Goal: Entertainment & Leisure: Consume media (video, audio)

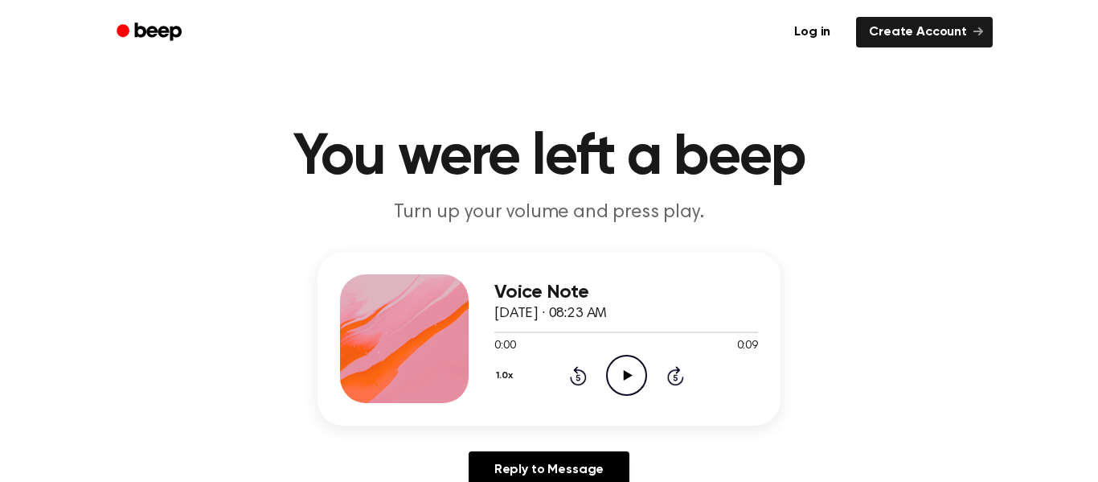
click at [621, 388] on icon "Play Audio" at bounding box center [626, 375] width 41 height 41
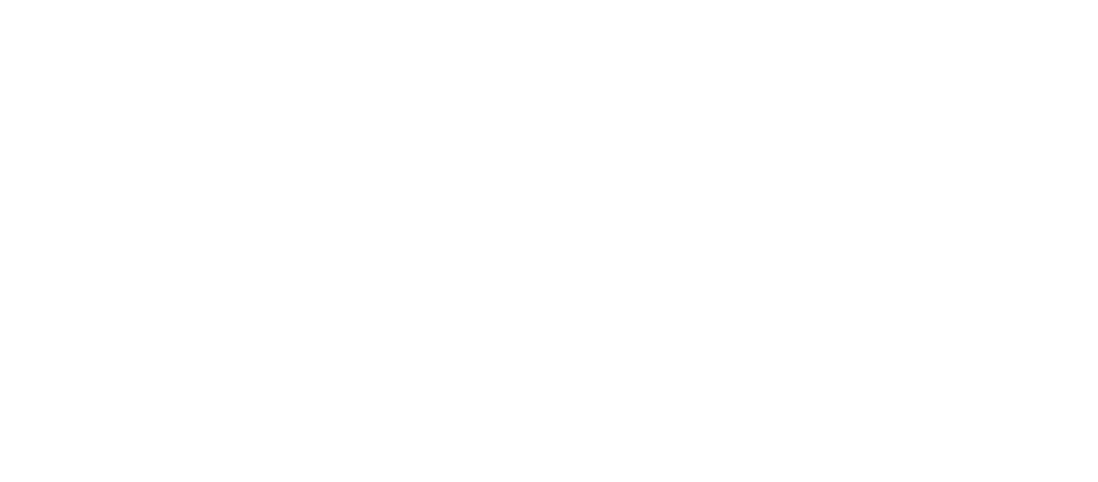
click at [602, 354] on div at bounding box center [549, 241] width 1098 height 482
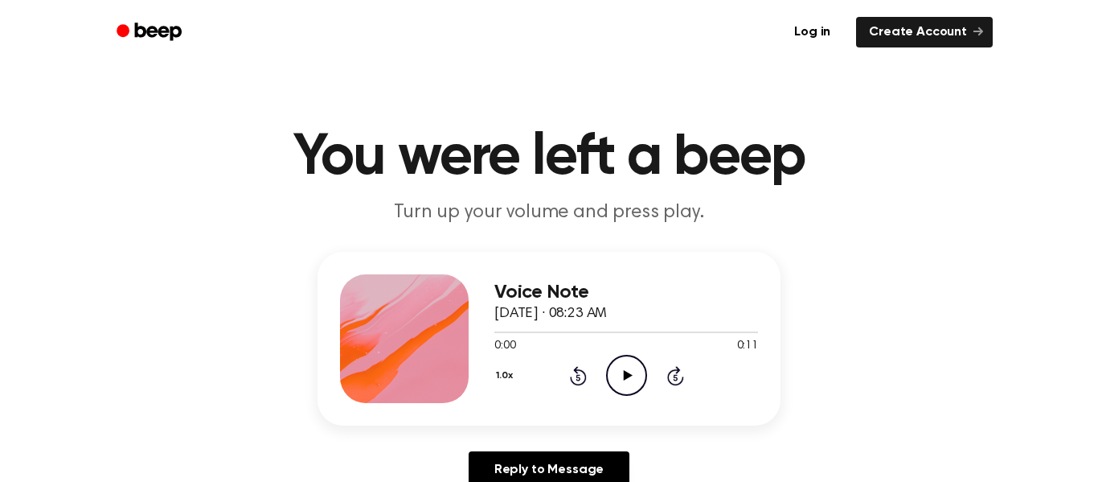
click at [630, 365] on icon "Play Audio" at bounding box center [626, 375] width 41 height 41
click at [619, 383] on icon "Play Audio" at bounding box center [626, 375] width 41 height 41
click at [616, 364] on icon "Play Audio" at bounding box center [626, 375] width 41 height 41
click at [614, 371] on icon "Play Audio" at bounding box center [626, 375] width 41 height 41
click at [622, 369] on icon "Play Audio" at bounding box center [626, 375] width 41 height 41
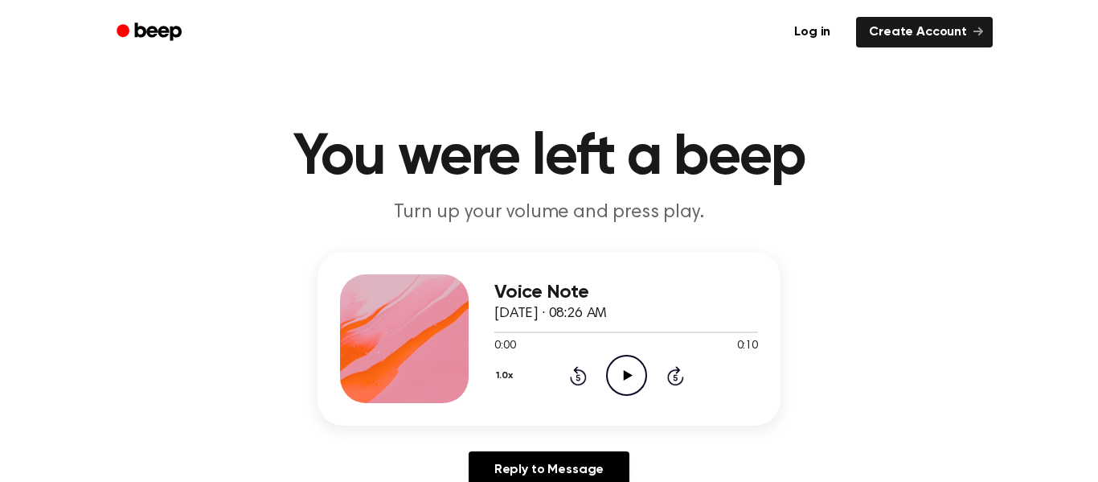
click at [621, 380] on icon "Play Audio" at bounding box center [626, 375] width 41 height 41
click at [625, 356] on circle at bounding box center [626, 374] width 39 height 39
click at [618, 365] on icon "Play Audio" at bounding box center [626, 375] width 41 height 41
click at [625, 394] on icon "Play Audio" at bounding box center [626, 375] width 41 height 41
click at [625, 373] on icon at bounding box center [627, 375] width 9 height 10
